Goal: Find specific page/section: Find specific page/section

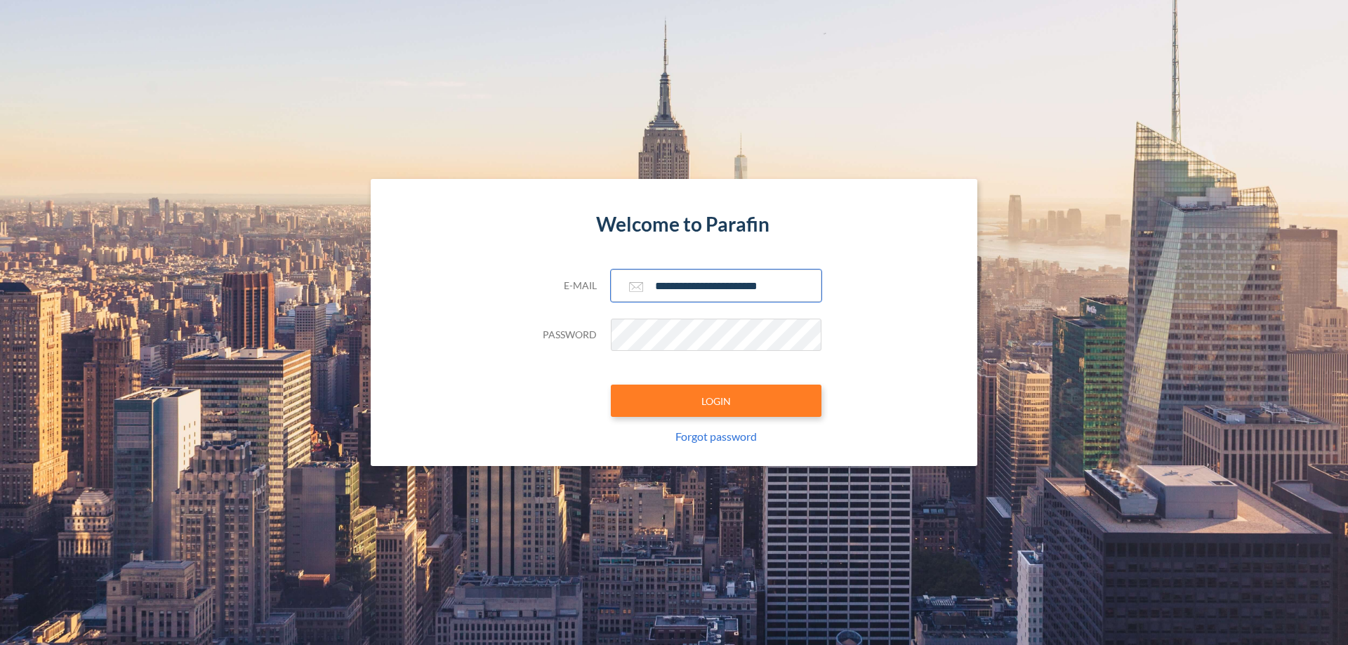
type input "**********"
click at [716, 401] on button "LOGIN" at bounding box center [716, 401] width 211 height 32
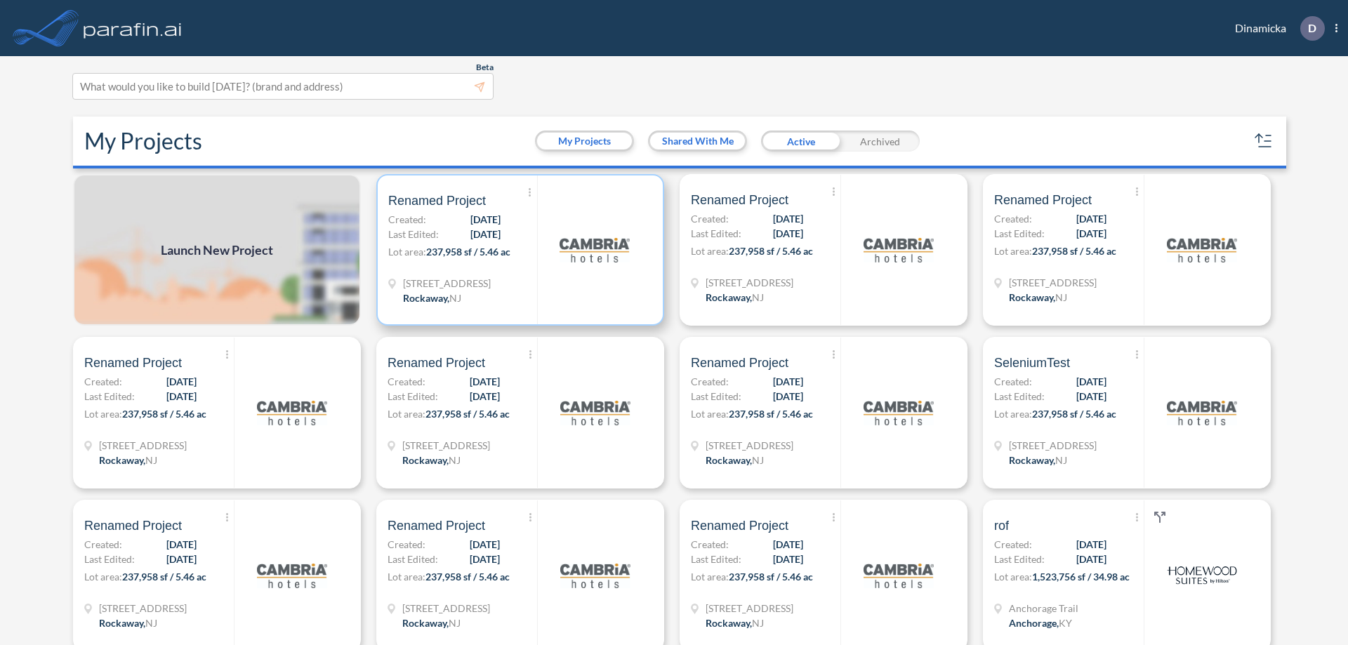
scroll to position [4, 0]
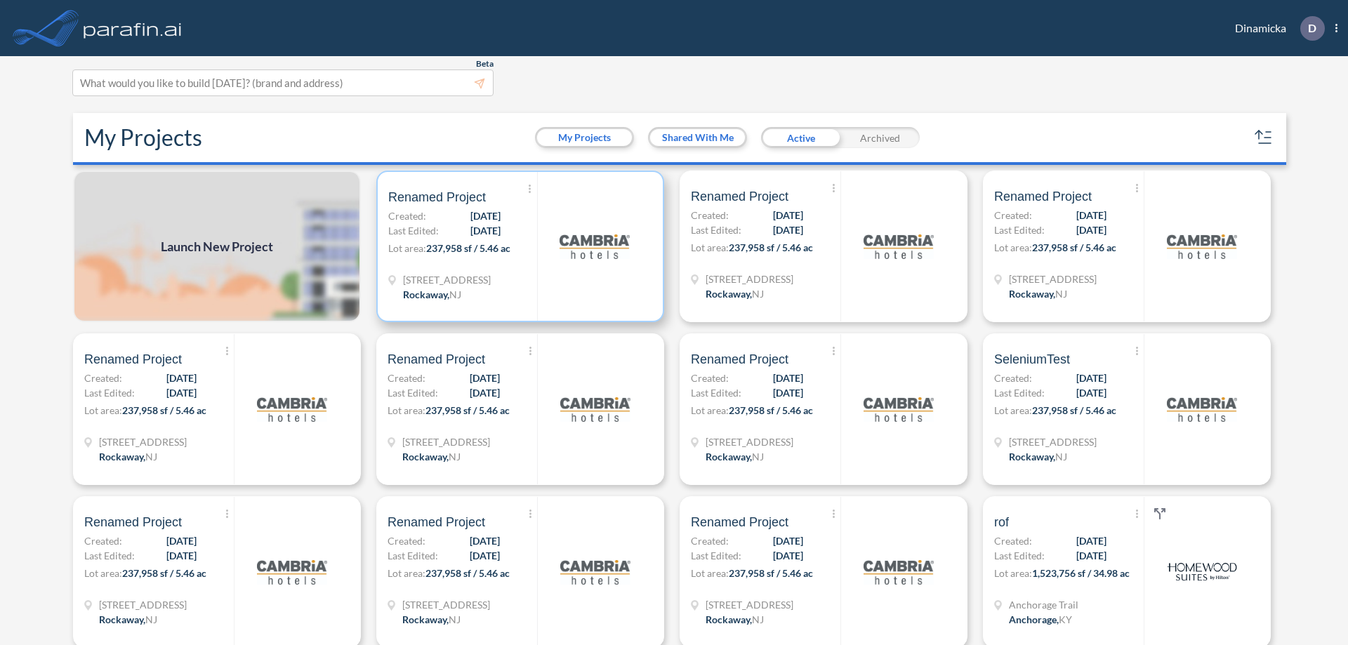
click at [517, 246] on p "Lot area: 237,958 sf / 5.46 ac" at bounding box center [462, 251] width 149 height 20
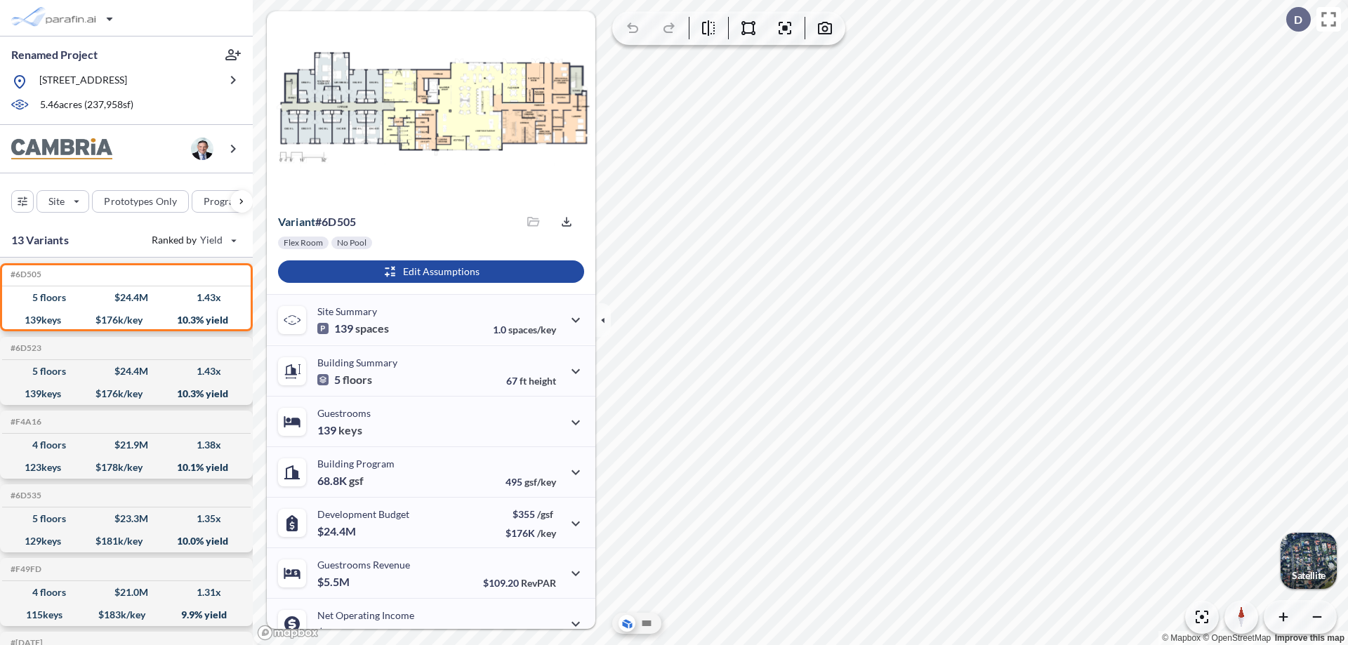
scroll to position [71, 0]
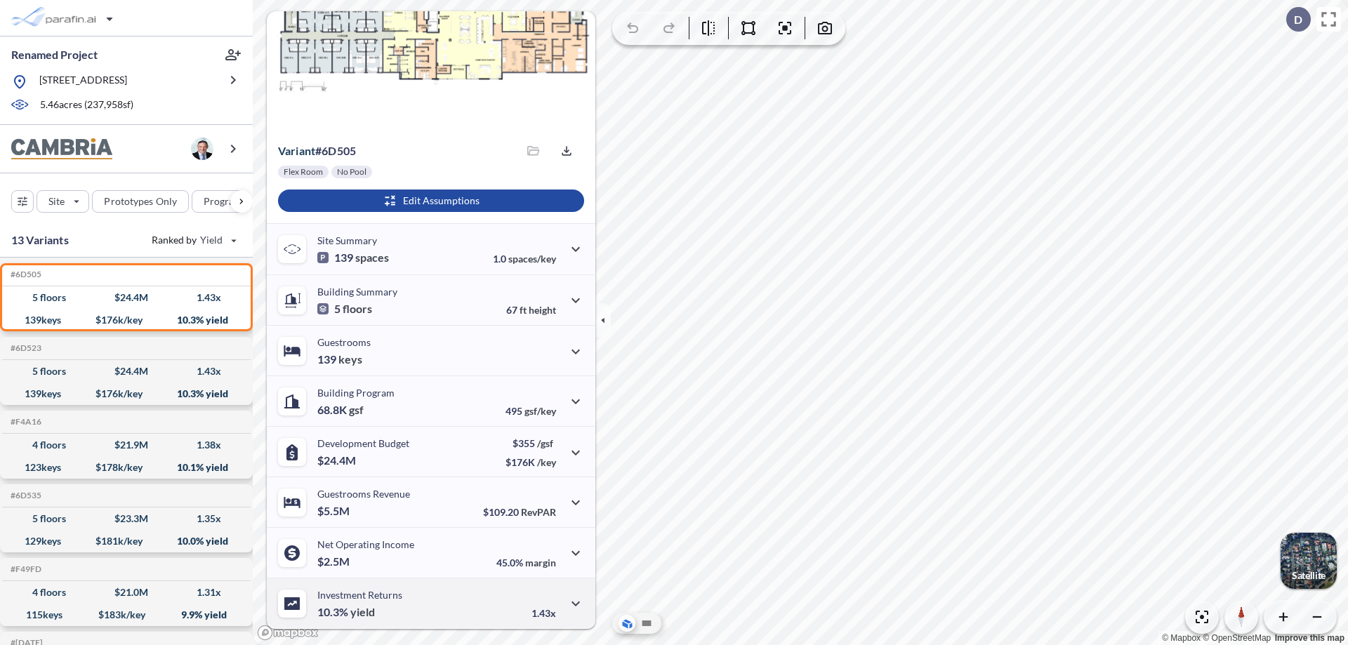
click at [429, 603] on div "Investment Returns 10.3% yield 1.43x" at bounding box center [431, 603] width 328 height 51
